Goal: Find specific page/section: Find specific page/section

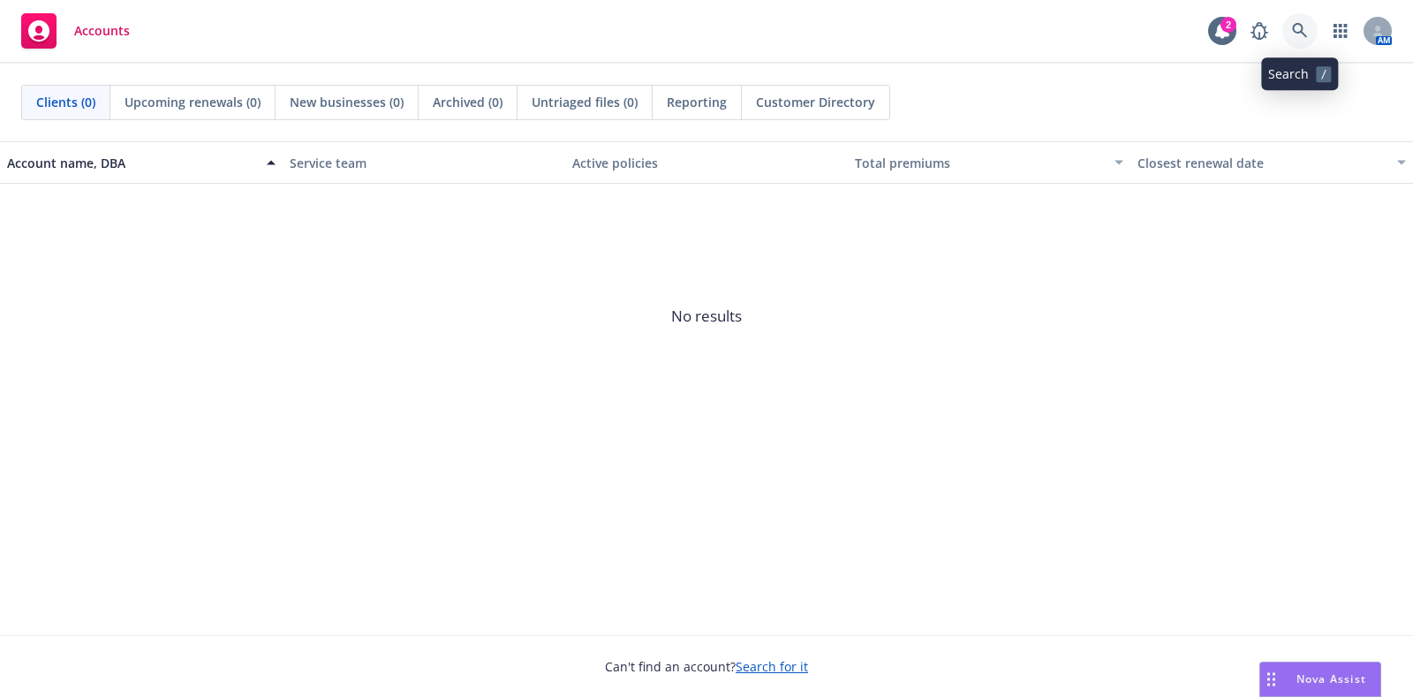
click at [1305, 24] on icon at bounding box center [1300, 31] width 16 height 16
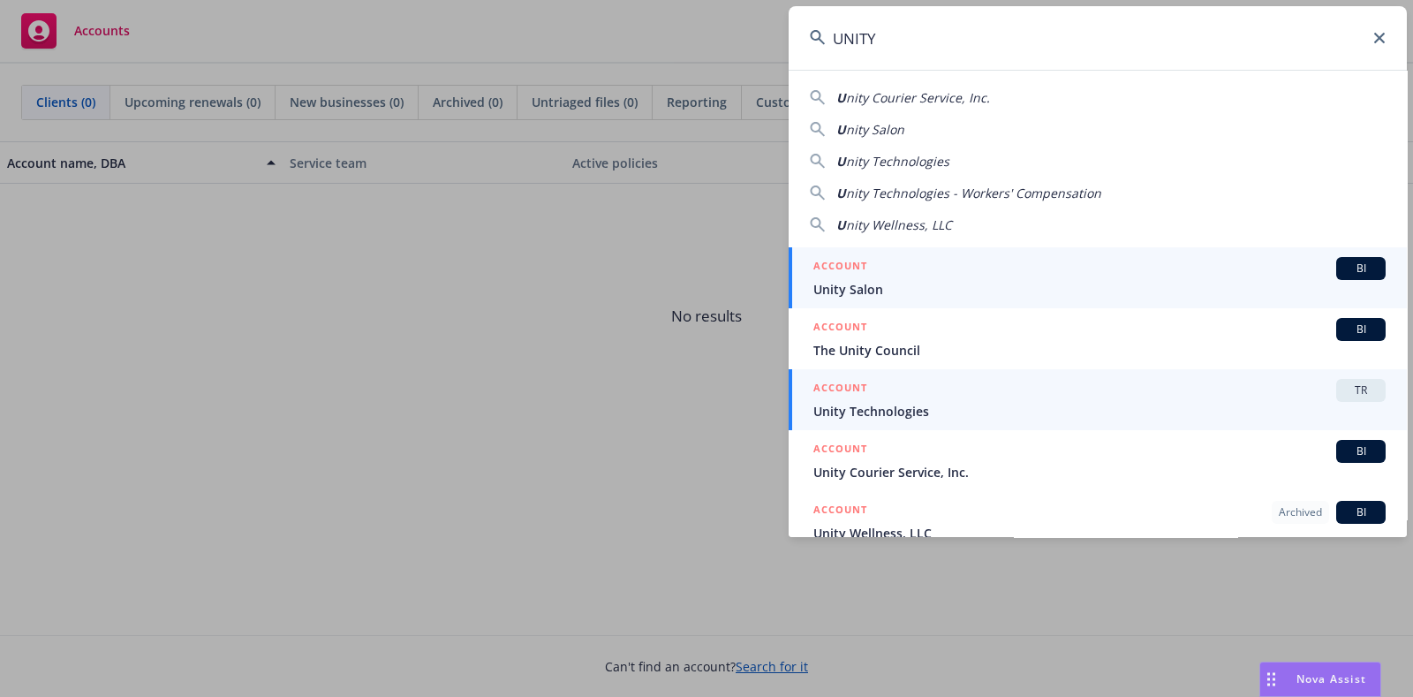
type input "UNITY"
click at [956, 403] on span "Unity Technologies" at bounding box center [1099, 411] width 572 height 19
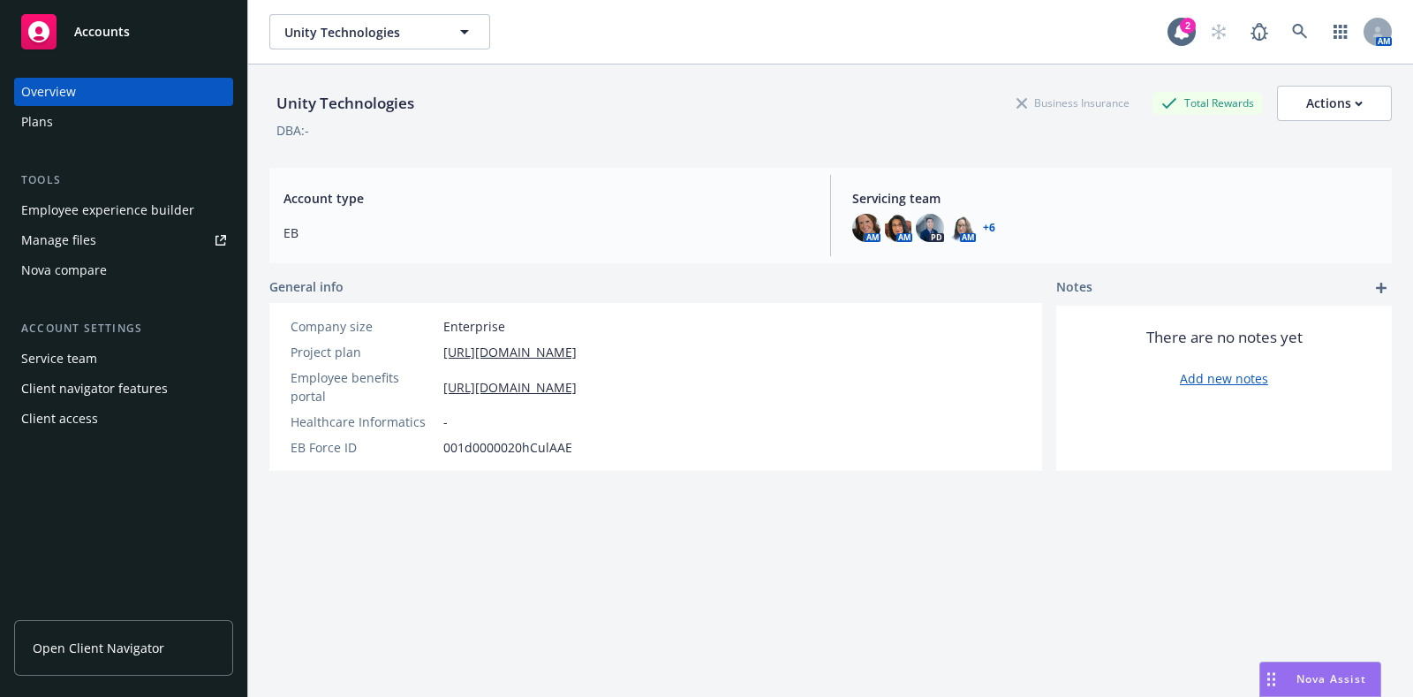
click at [132, 632] on link "Open Client Navigator" at bounding box center [123, 648] width 219 height 56
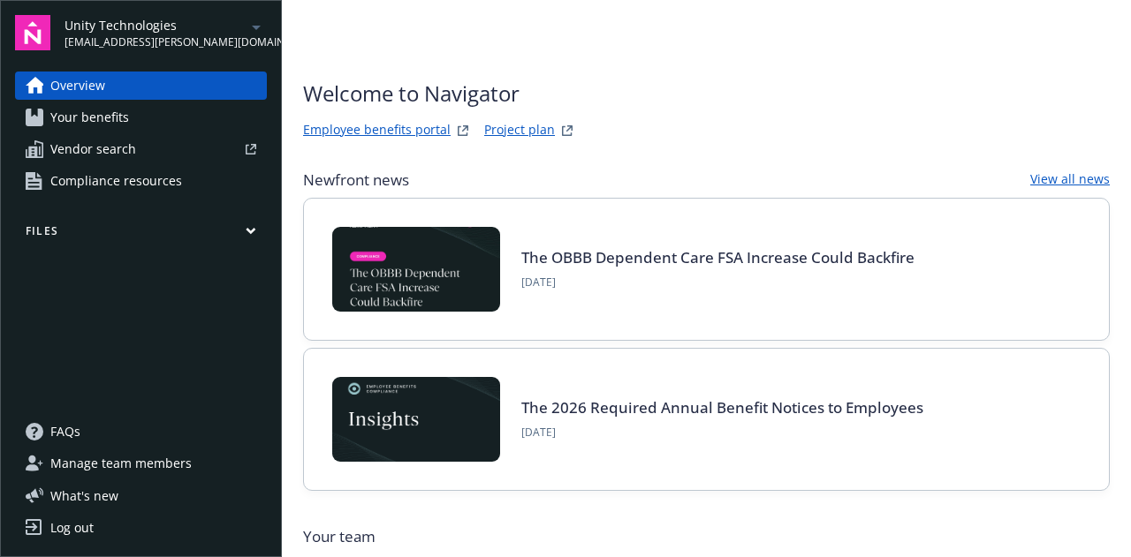
click at [131, 159] on span "Vendor search" at bounding box center [93, 149] width 86 height 28
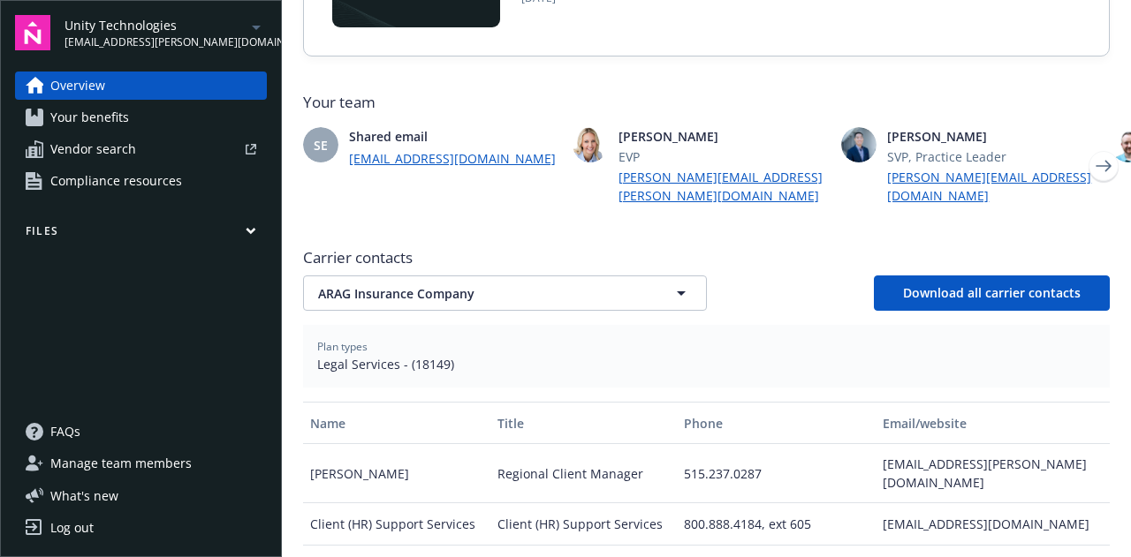
scroll to position [442, 0]
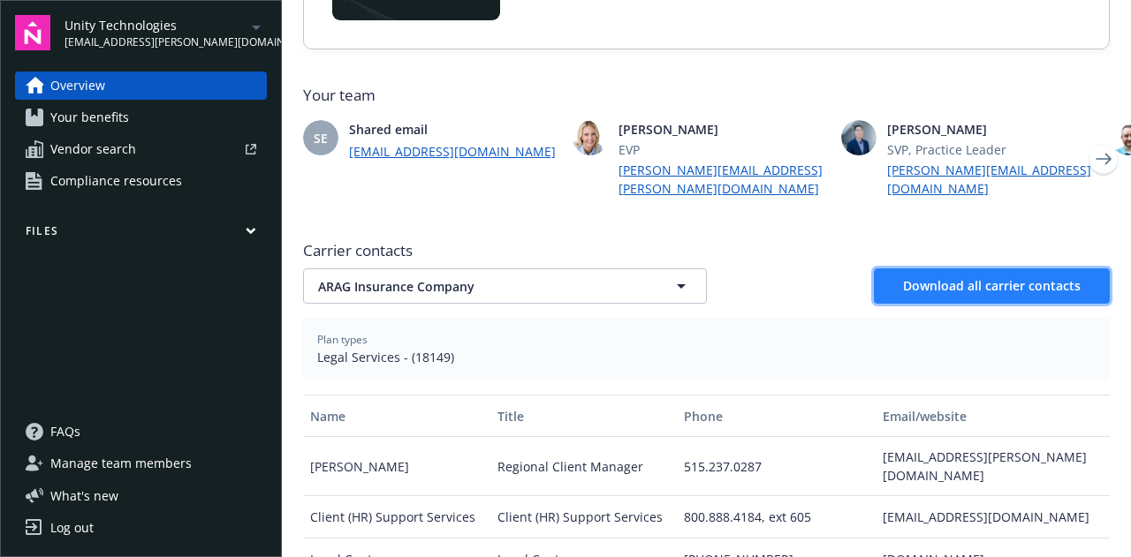
click at [1017, 280] on button "Download all carrier contacts" at bounding box center [992, 285] width 236 height 35
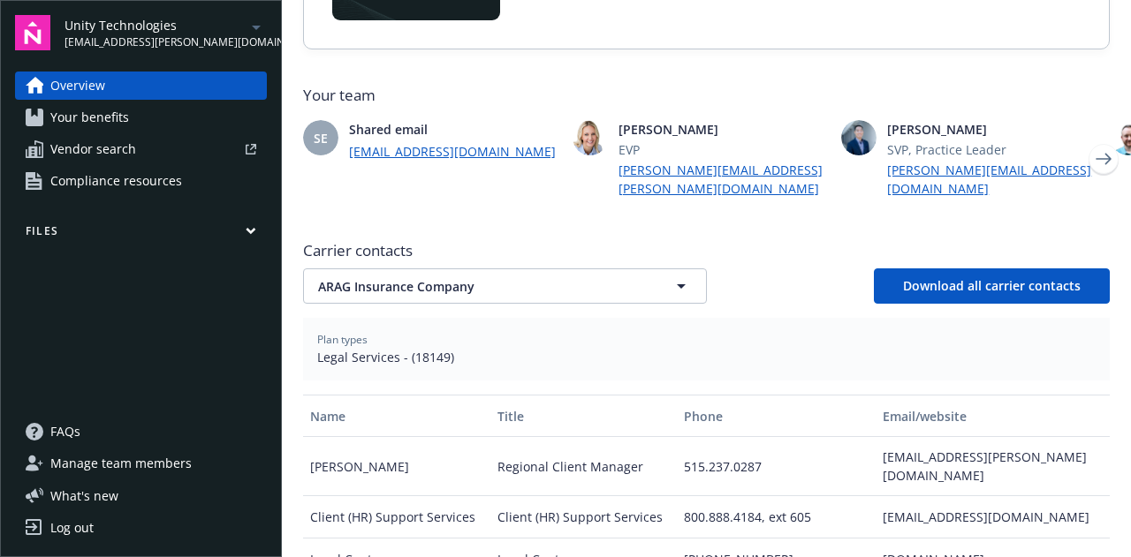
scroll to position [618, 0]
